Goal: Check status: Check status

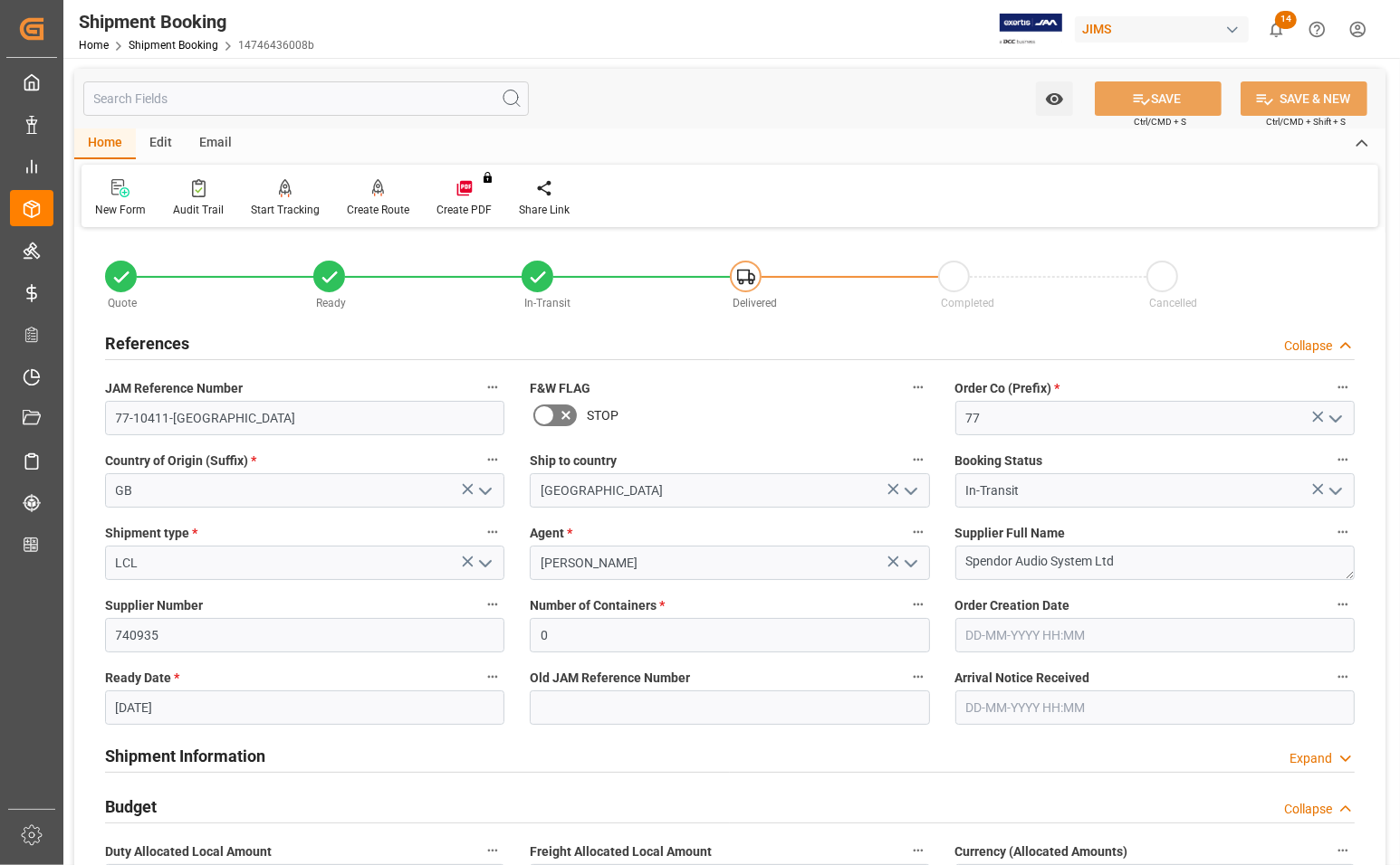
scroll to position [452, 0]
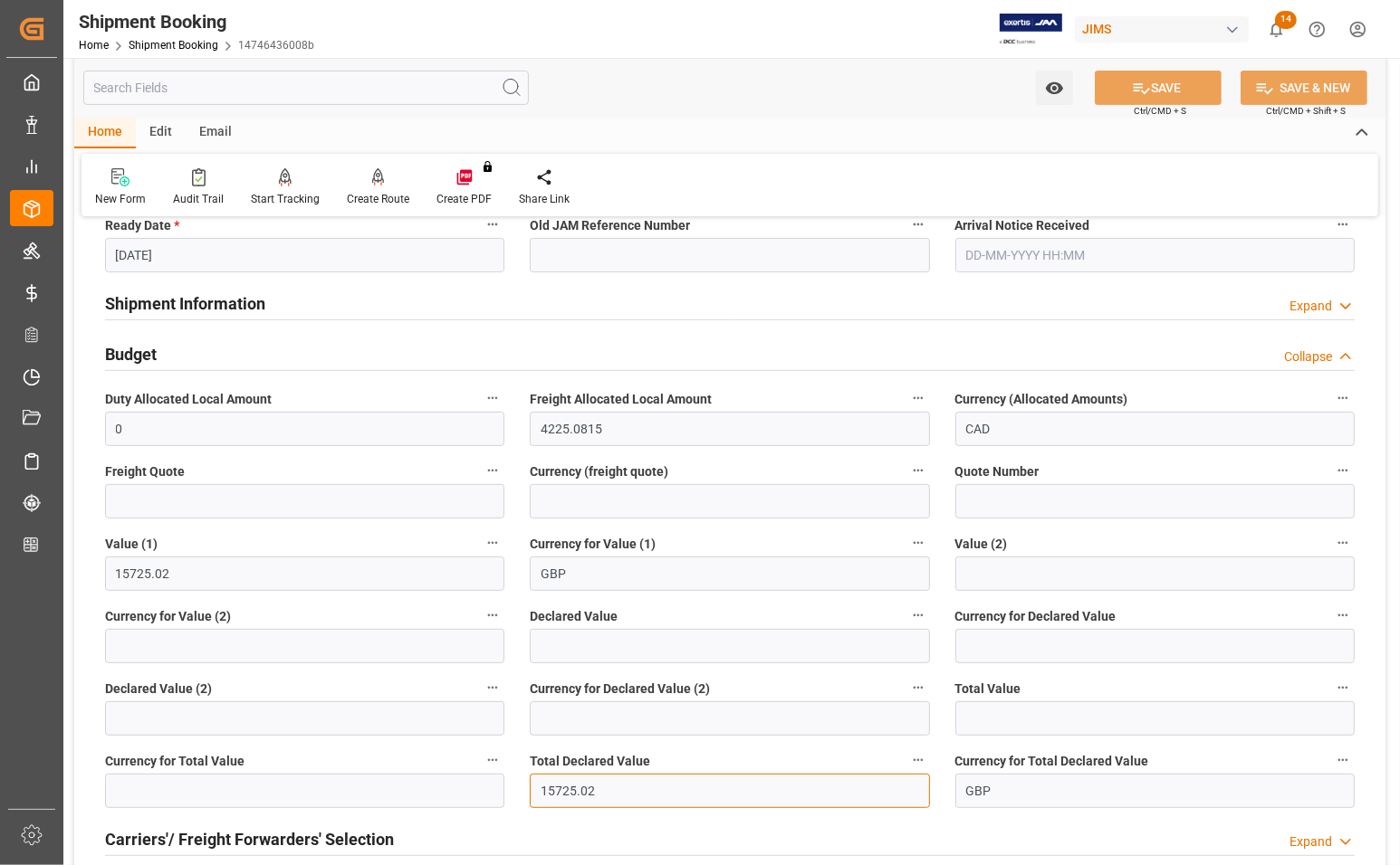
drag, startPoint x: 605, startPoint y: 788, endPoint x: 482, endPoint y: 788, distance: 123.0
click at [482, 788] on div "Quote Ready In-Transit Delivered Completed Cancelled References Collapse JAM Re…" at bounding box center [730, 560] width 1311 height 1560
type input "23711.86"
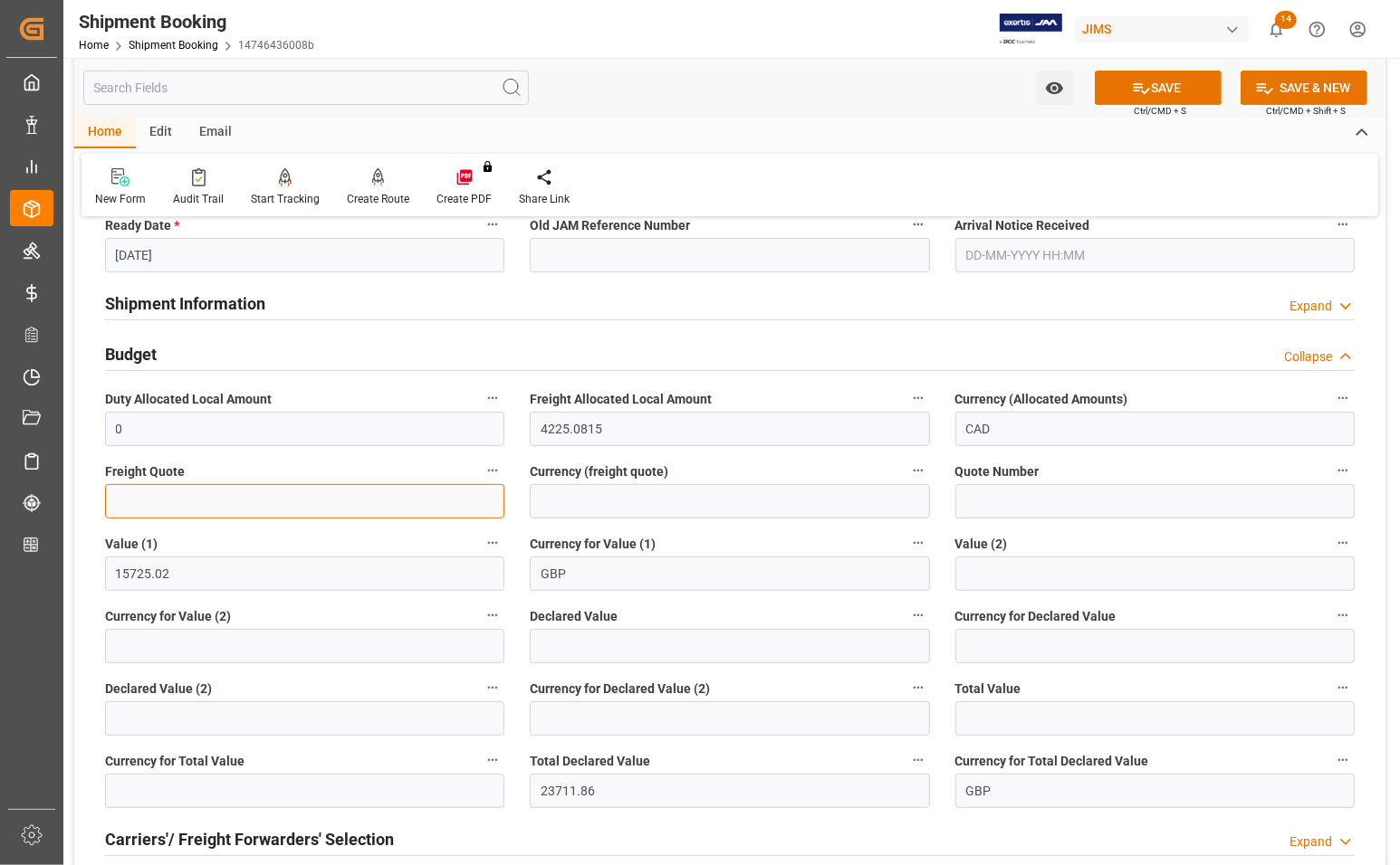
click at [286, 486] on input "text" at bounding box center [304, 502] width 399 height 35
click at [1148, 88] on button "SAVE" at bounding box center [1158, 88] width 127 height 35
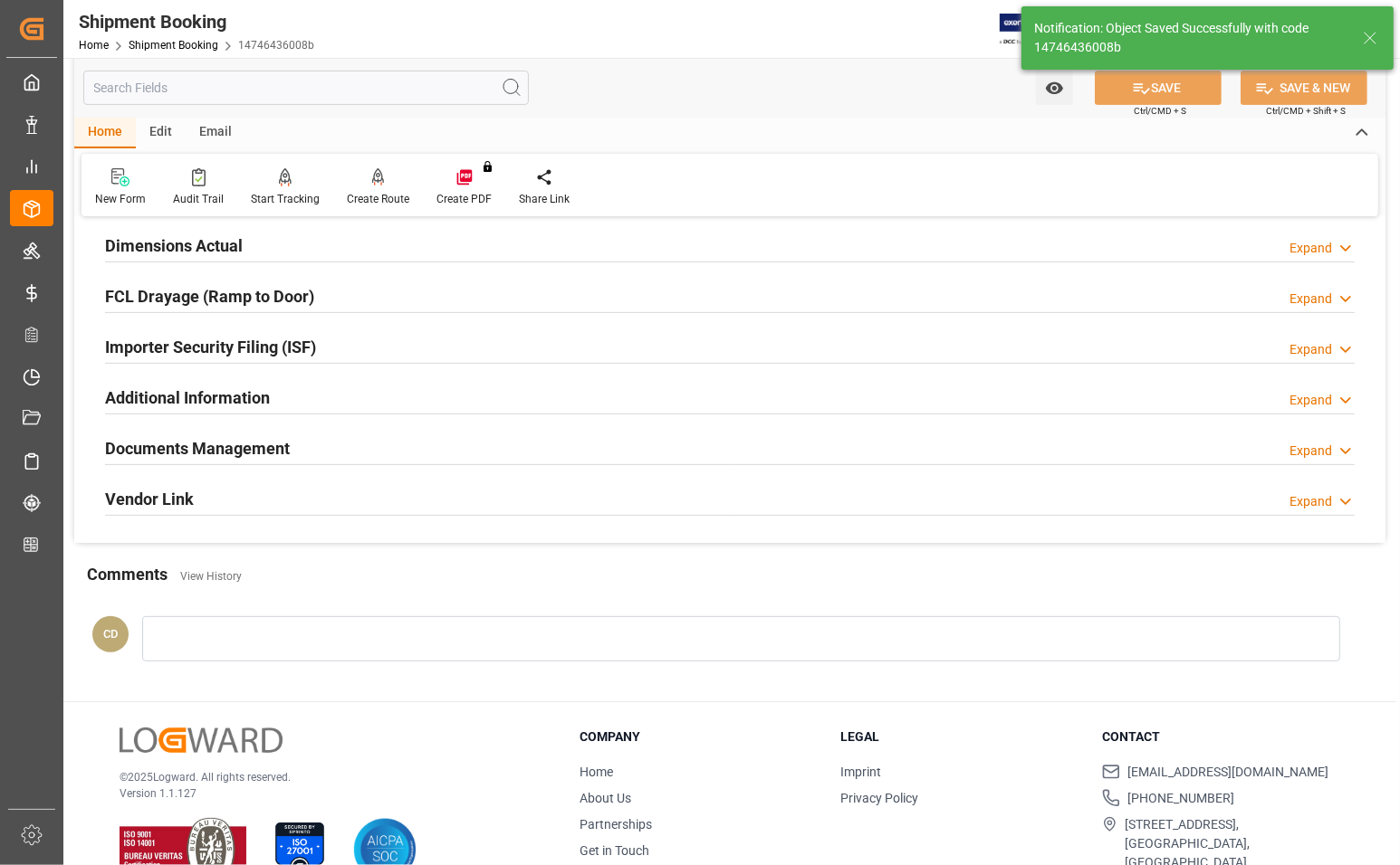
scroll to position [90, 0]
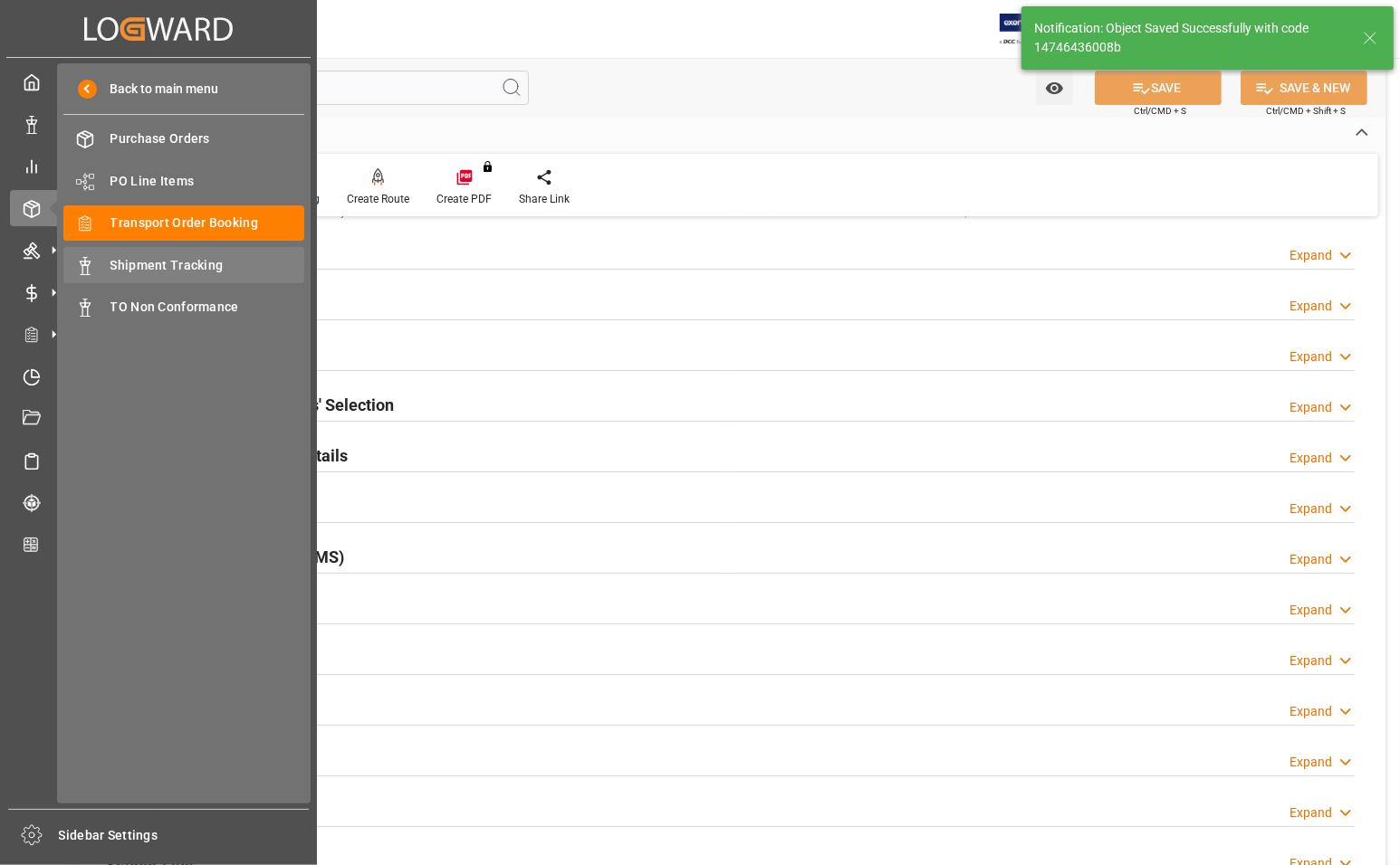
click at [107, 267] on div "Shipment Tracking Shipment Tracking" at bounding box center [183, 264] width 241 height 35
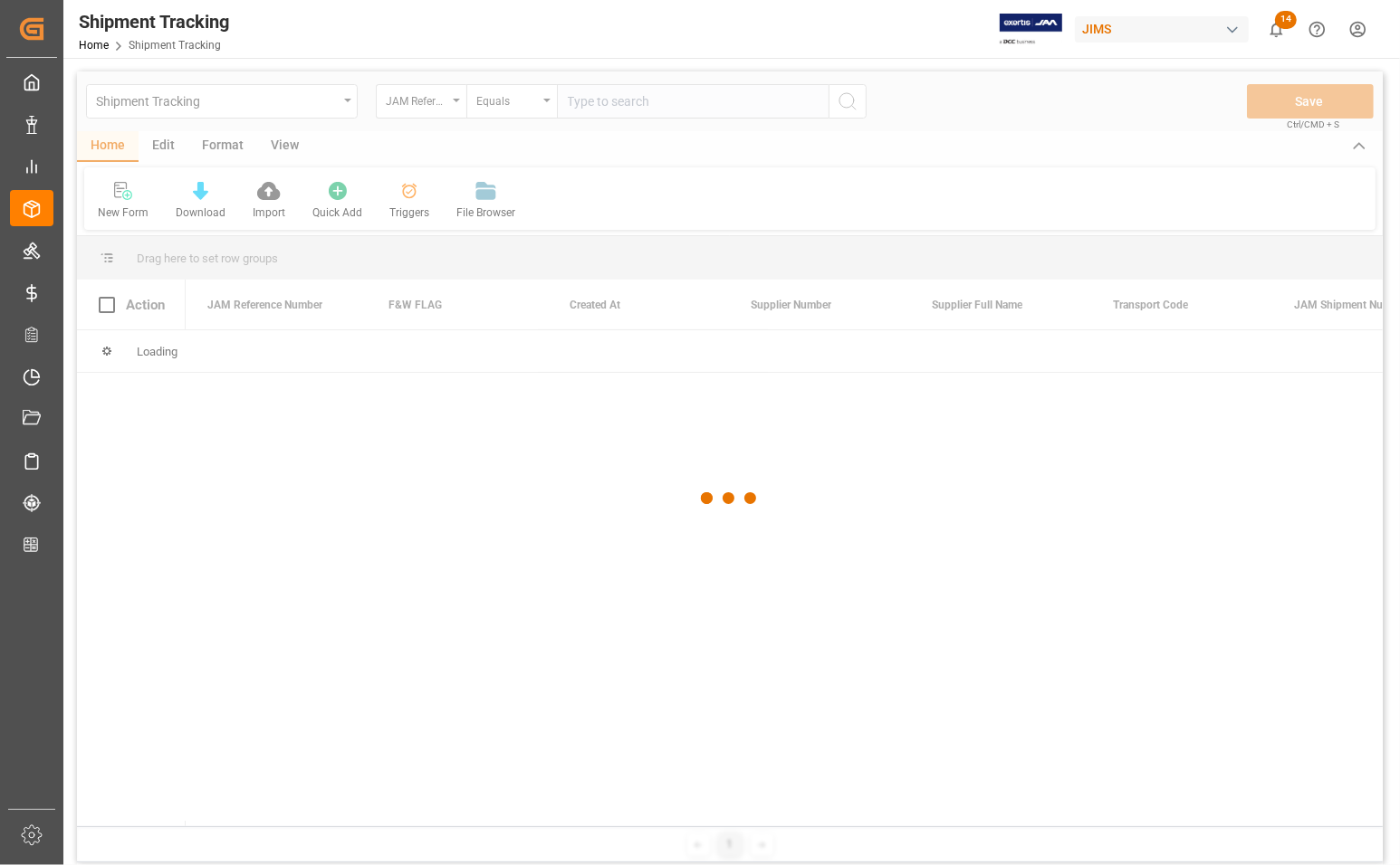
click at [601, 95] on div at bounding box center [730, 499] width 1306 height 854
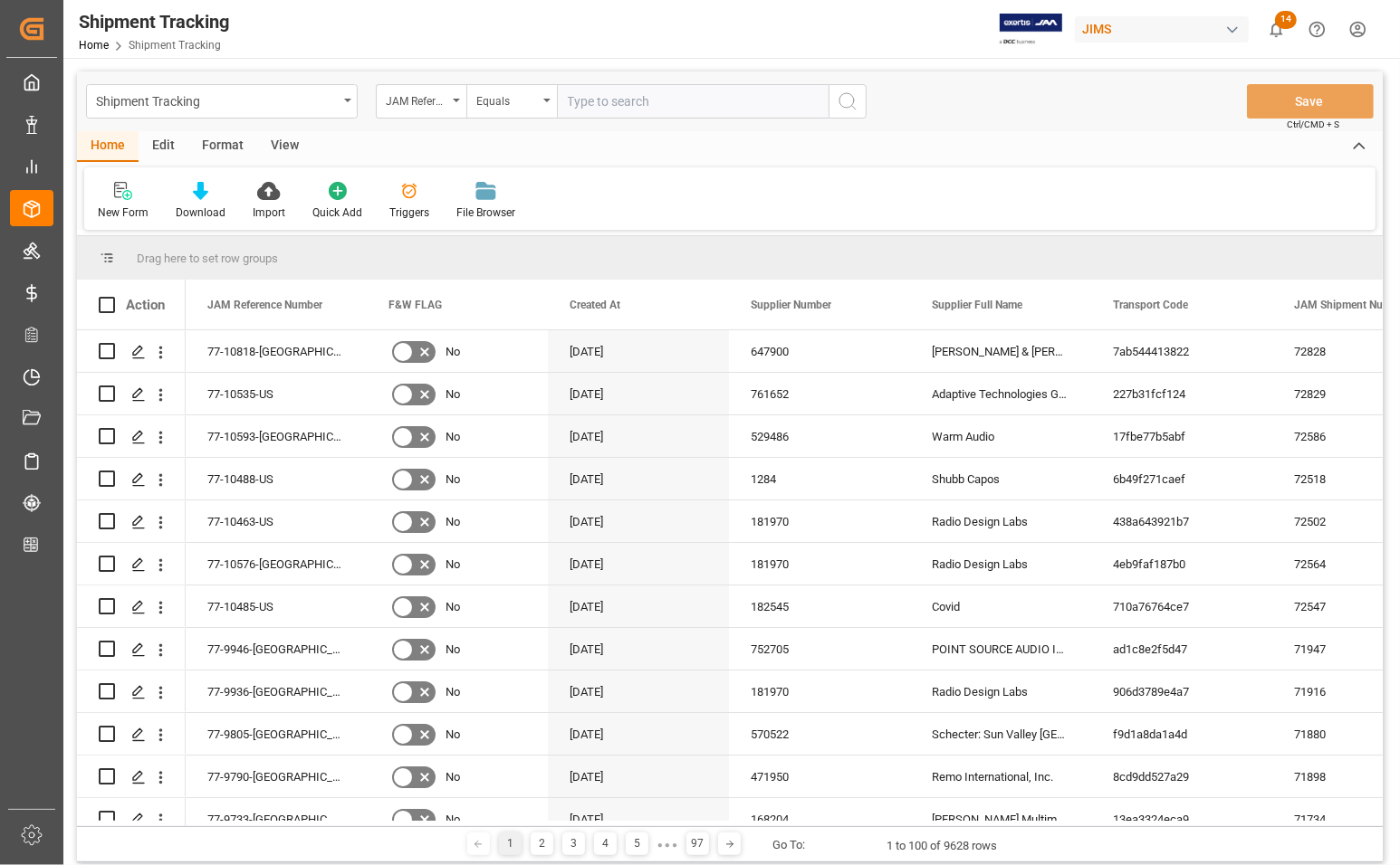
click at [601, 104] on input "text" at bounding box center [693, 102] width 271 height 35
type input "77-10411-[GEOGRAPHIC_DATA]"
click at [839, 108] on icon "search button" at bounding box center [848, 101] width 21 height 21
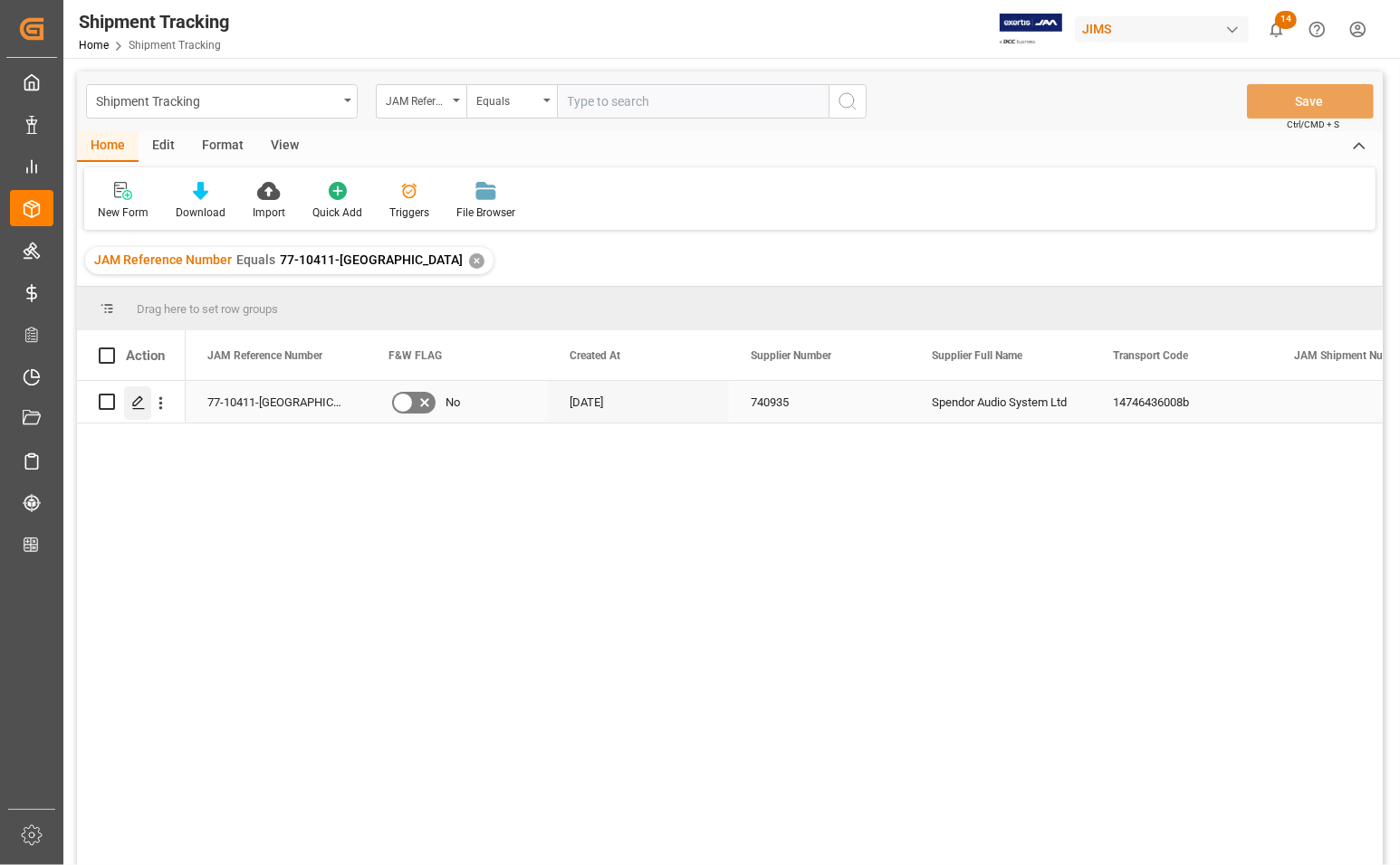
click at [140, 403] on icon "Press SPACE to select this row." at bounding box center [139, 402] width 15 height 15
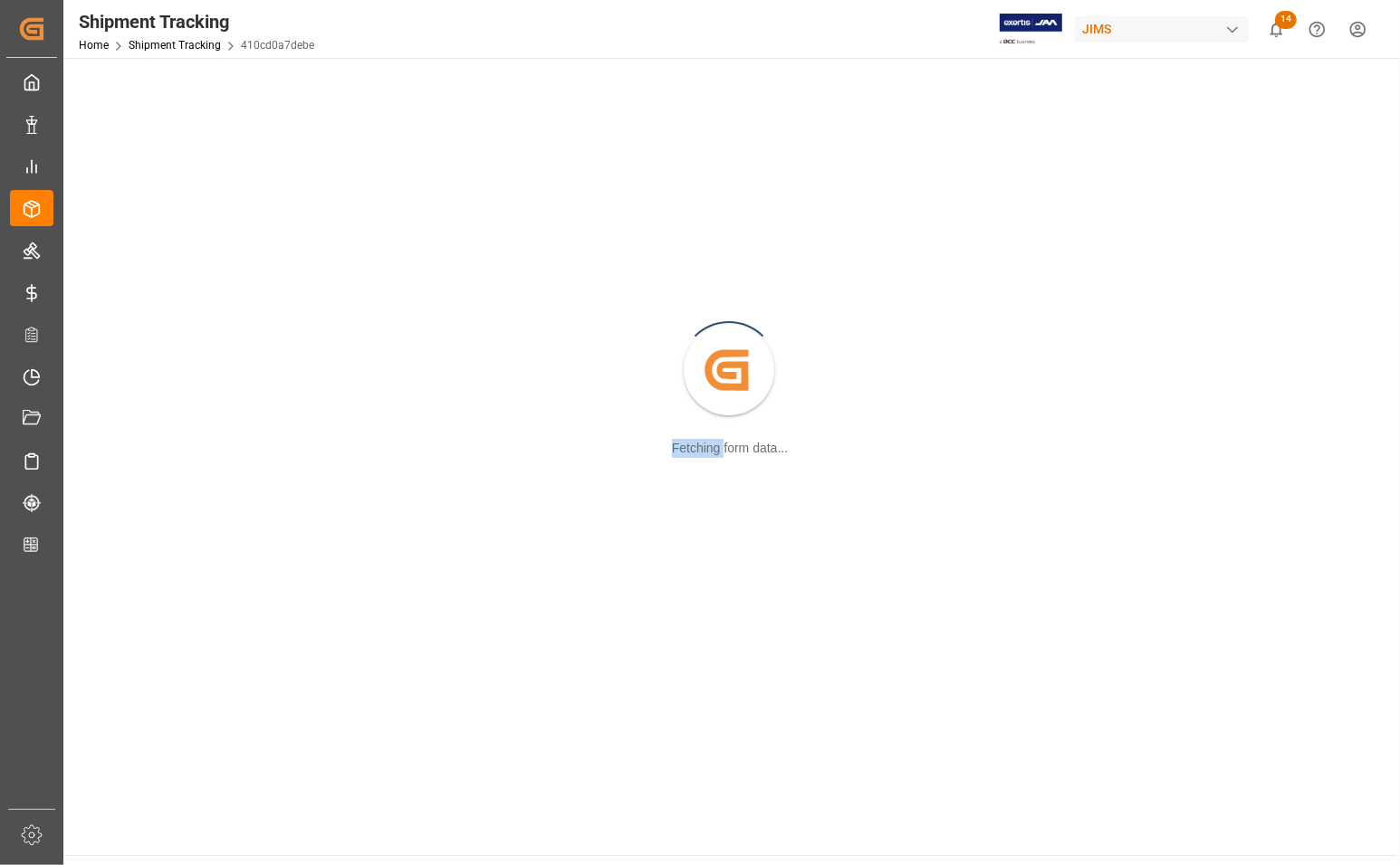
click at [140, 403] on div "Created by potrace 1.15, written by [PERSON_NAME] [DATE]-[DATE] Fetching form d…" at bounding box center [730, 371] width 1311 height 605
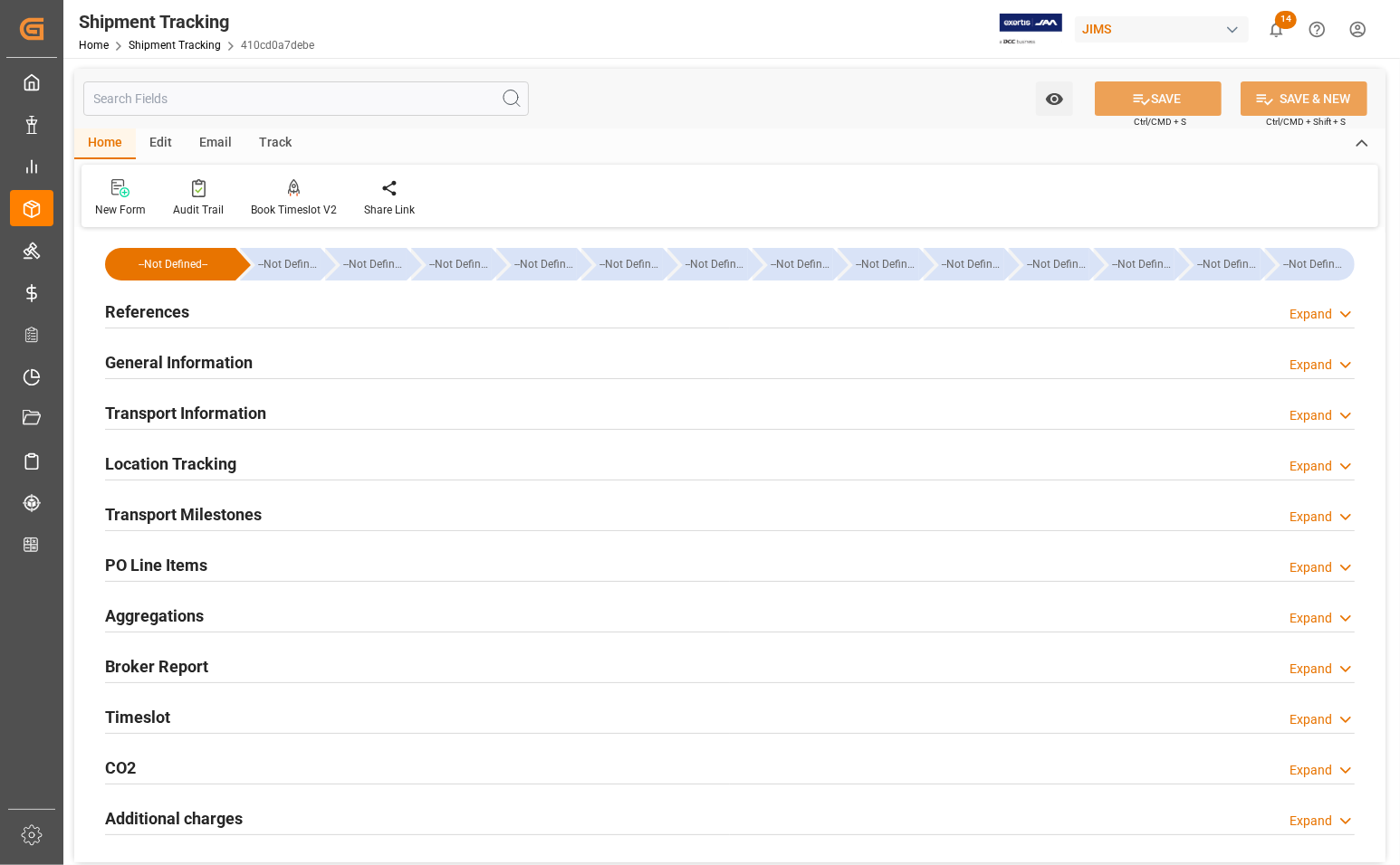
type input "[DATE]"
click at [129, 310] on h2 "References" at bounding box center [146, 311] width 84 height 24
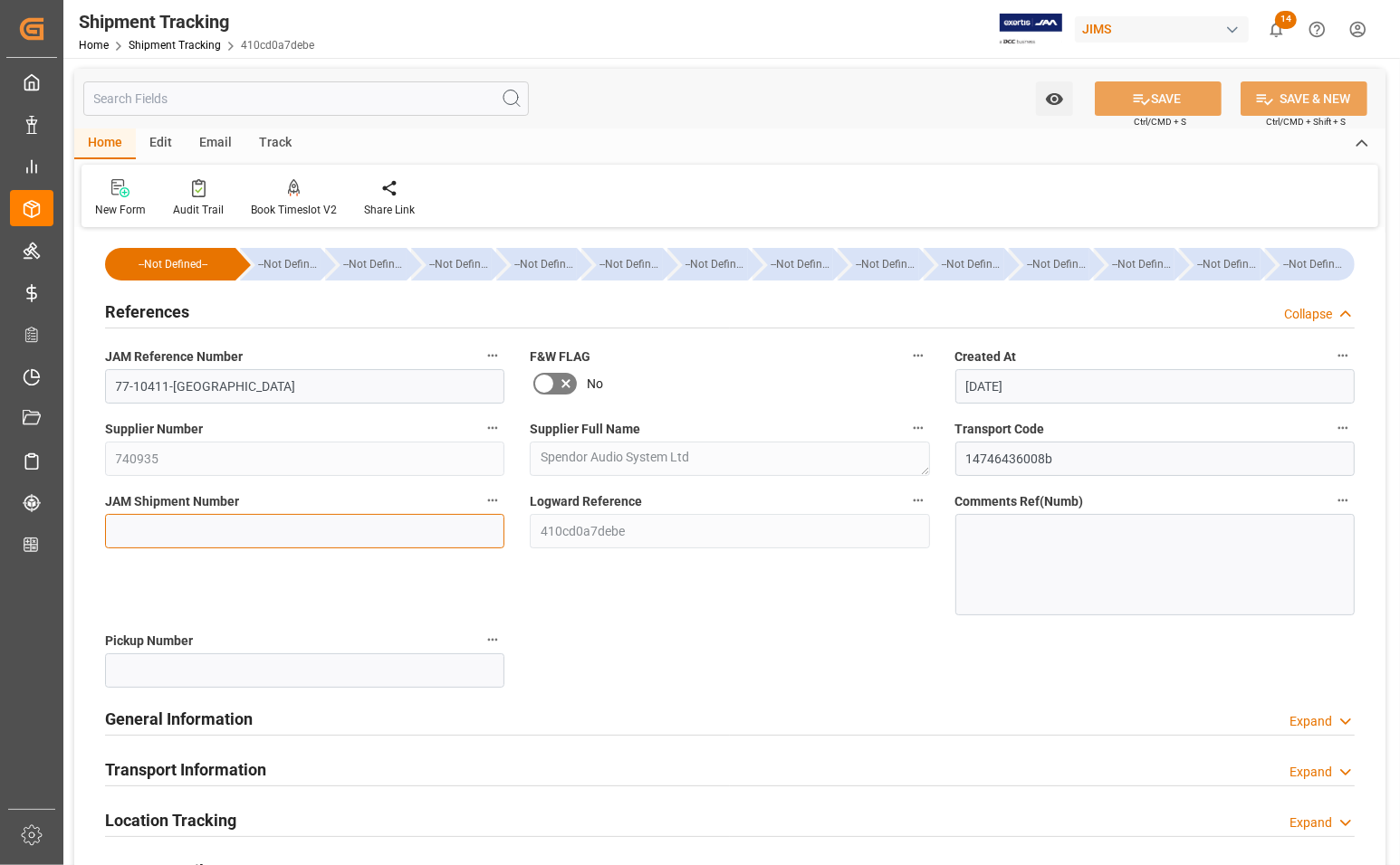
click at [118, 521] on input at bounding box center [304, 532] width 399 height 35
type input "72882"
click at [196, 535] on input "72882" at bounding box center [304, 532] width 399 height 35
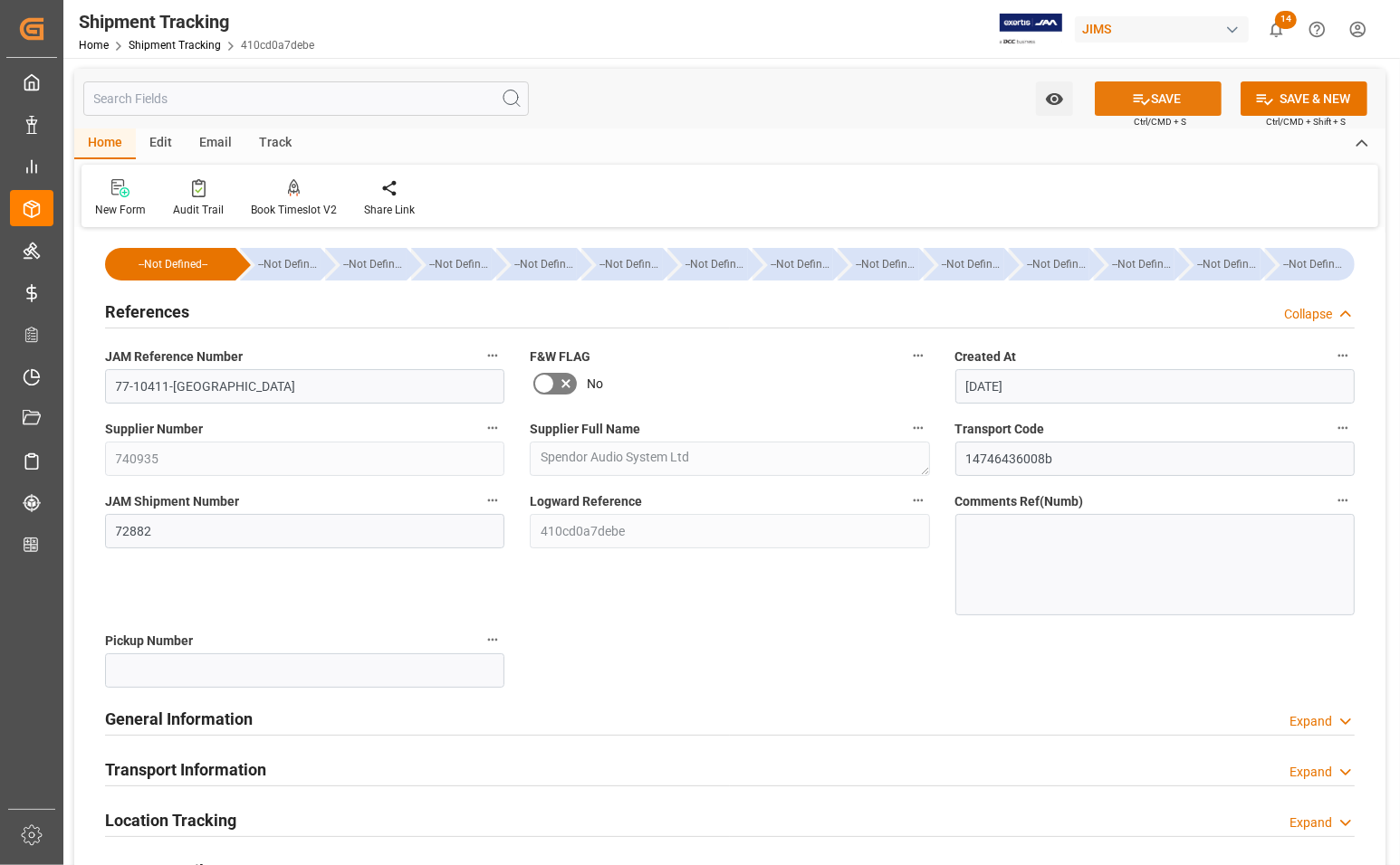
click at [1123, 93] on button "SAVE" at bounding box center [1158, 99] width 127 height 35
